Goal: Check status: Check status

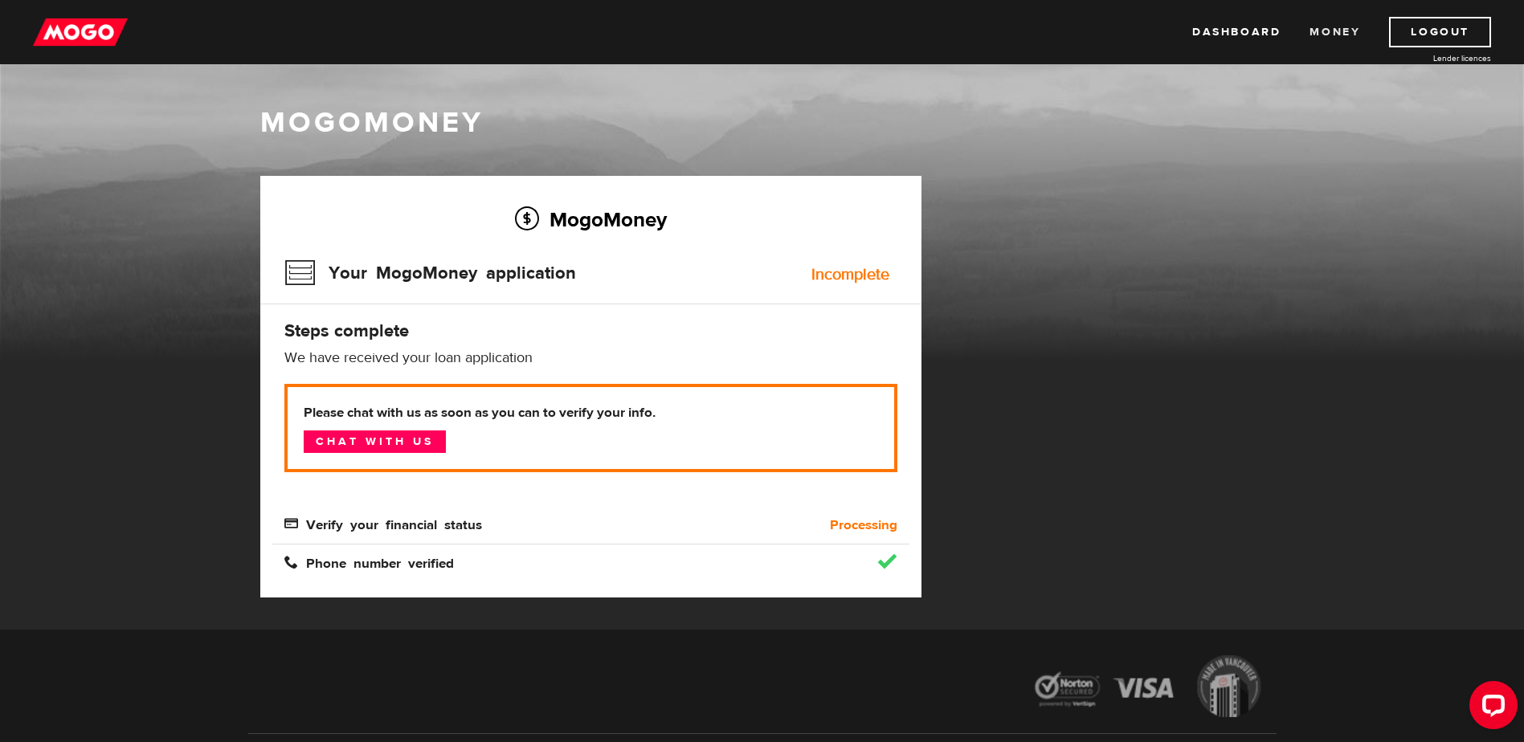
click at [1317, 35] on link "Money" at bounding box center [1335, 32] width 51 height 31
click at [830, 273] on div "Incomplete" at bounding box center [850, 275] width 78 height 16
click at [830, 277] on div "Incomplete" at bounding box center [850, 275] width 78 height 16
click at [829, 277] on div "Incomplete" at bounding box center [850, 275] width 78 height 16
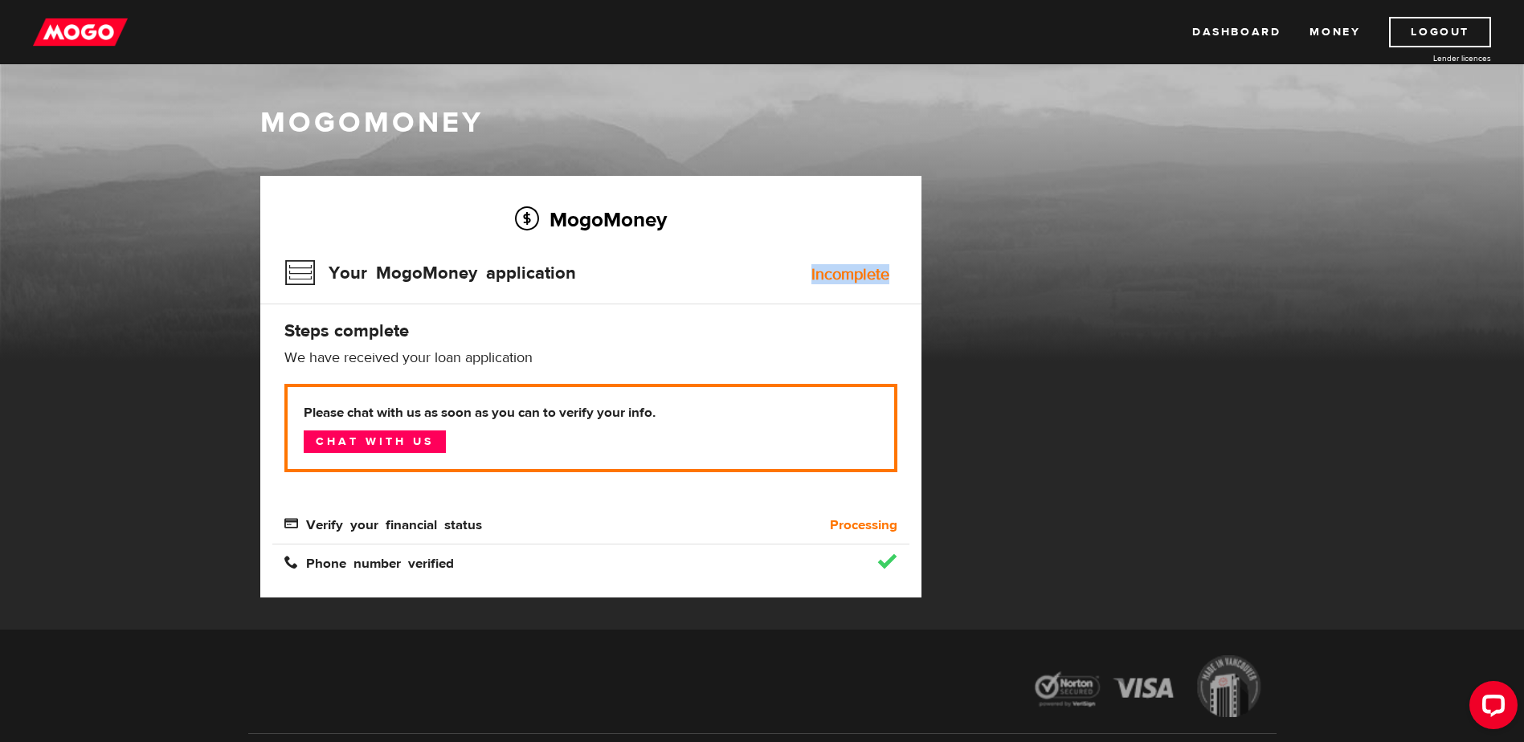
click at [828, 277] on div "Incomplete" at bounding box center [850, 275] width 78 height 16
click at [560, 282] on h3 "Your MogoMoney application" at bounding box center [430, 273] width 292 height 42
click at [560, 280] on h3 "Your MogoMoney application" at bounding box center [430, 273] width 292 height 42
click at [363, 448] on link "Chat with us" at bounding box center [375, 442] width 142 height 22
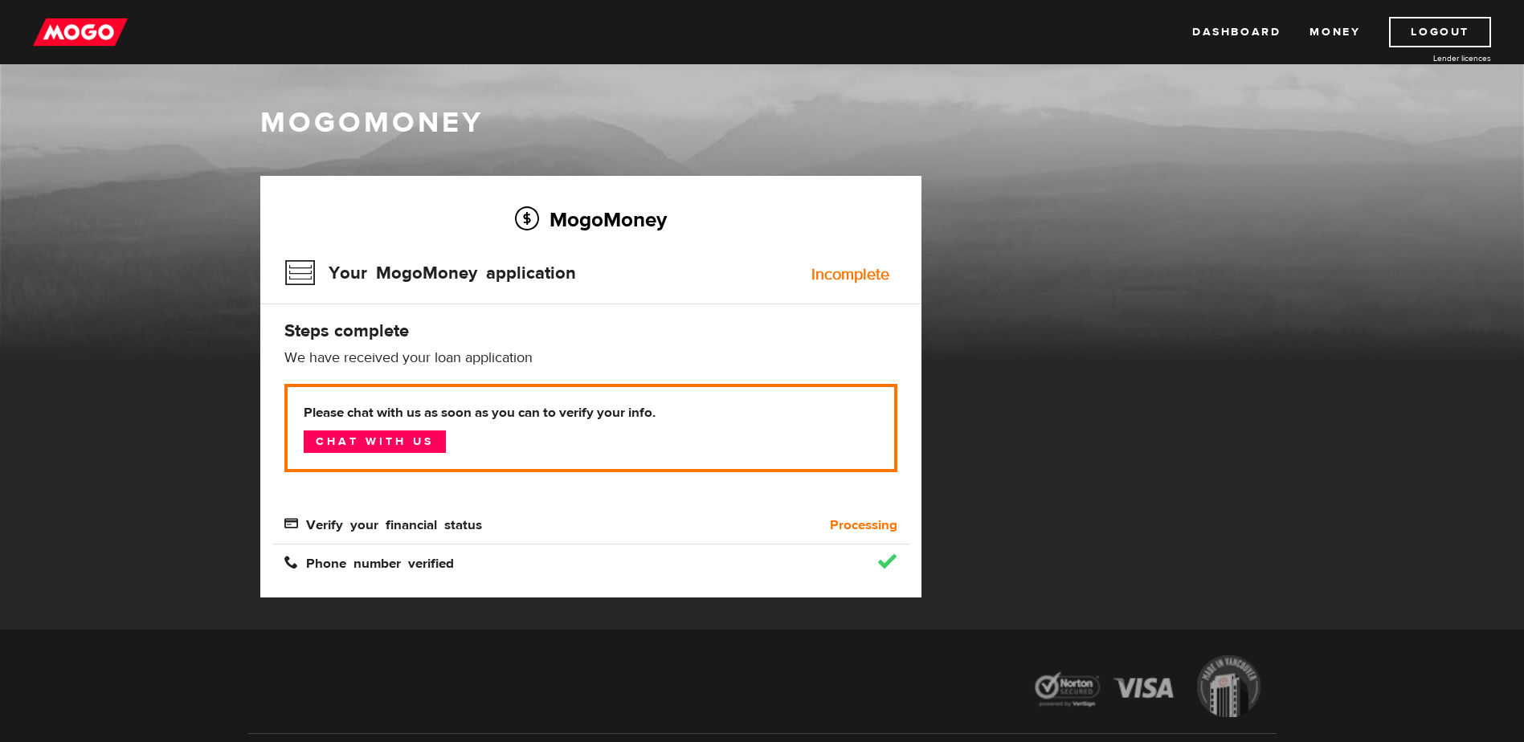
click at [603, 96] on div "MogoMoney" at bounding box center [762, 187] width 1524 height 345
click at [1335, 39] on link "Money" at bounding box center [1335, 32] width 51 height 31
